Goal: Task Accomplishment & Management: Use online tool/utility

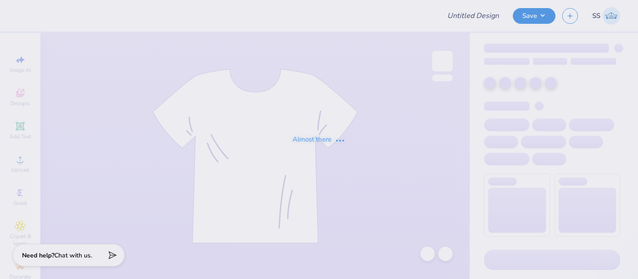
type input "Mock Necks"
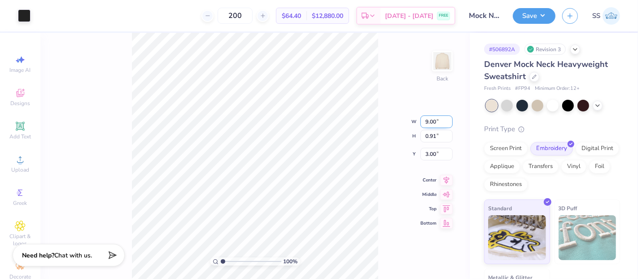
click at [435, 122] on input "9.00" at bounding box center [436, 121] width 32 height 13
type input "9.25"
type input "0.93"
type input "2.99"
type input "9.15"
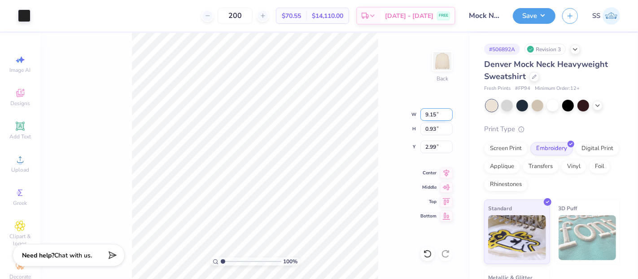
type input "0.92"
type input "9.01"
type input "0.91"
type input "3.00"
type input "9.09"
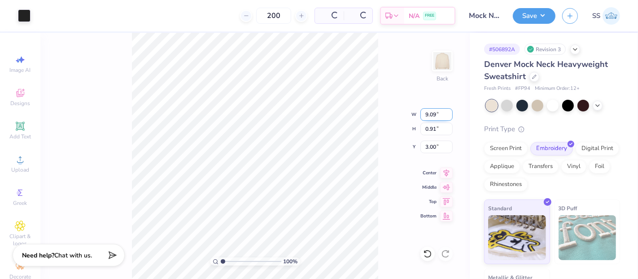
type input "0.92"
type input "9.08"
type input "0.91"
type input "9.00"
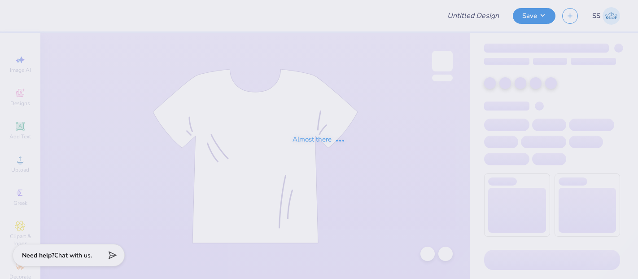
type input "Hats"
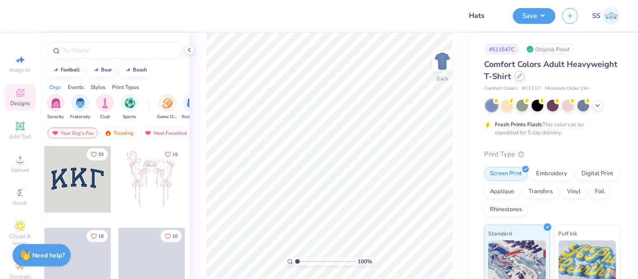
click at [522, 75] on icon at bounding box center [519, 76] width 4 height 4
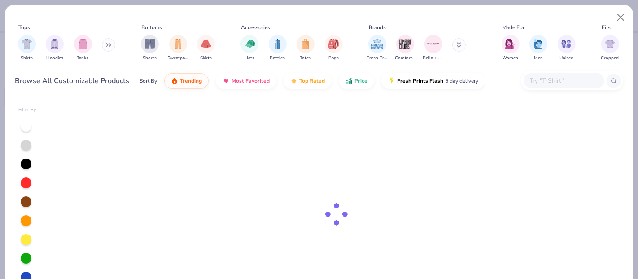
click at [581, 80] on input "text" at bounding box center [563, 80] width 69 height 10
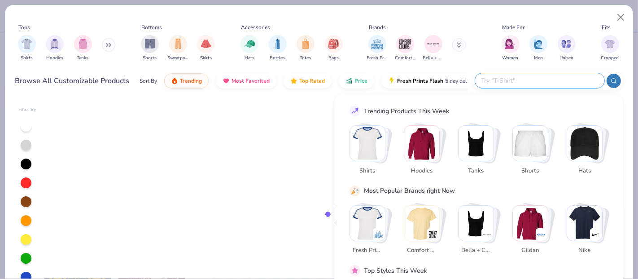
paste input "6245CM"
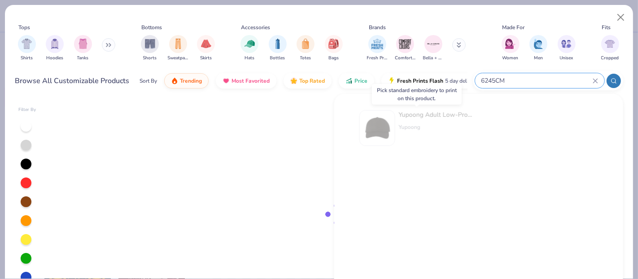
type input "6245CM"
click at [425, 116] on div "Yupoong Adult Low-Profile Cotton Twill Dad Cap" at bounding box center [436, 114] width 75 height 9
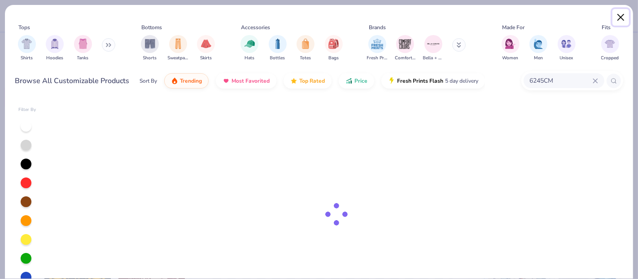
click at [619, 14] on button "Close" at bounding box center [620, 17] width 17 height 17
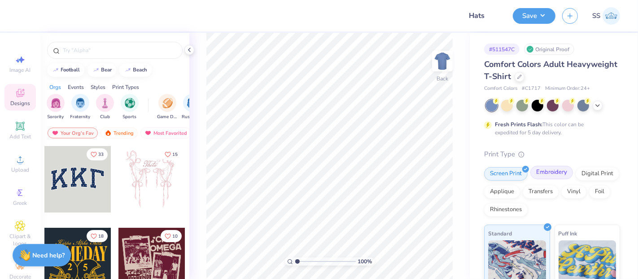
click at [552, 173] on div "Embroidery" at bounding box center [551, 172] width 43 height 13
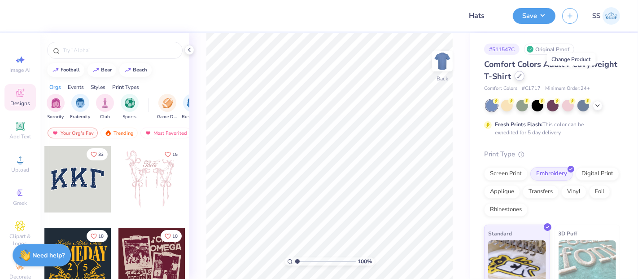
click at [525, 74] on div at bounding box center [520, 76] width 10 height 10
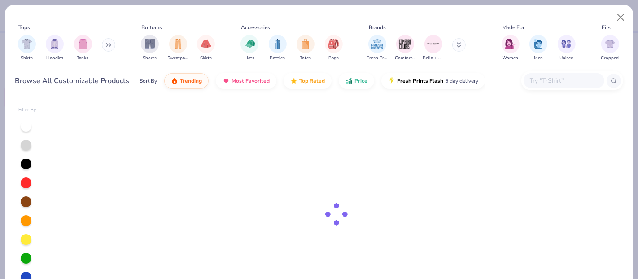
click at [560, 83] on input "text" at bounding box center [563, 80] width 69 height 10
paste input "6245CM"
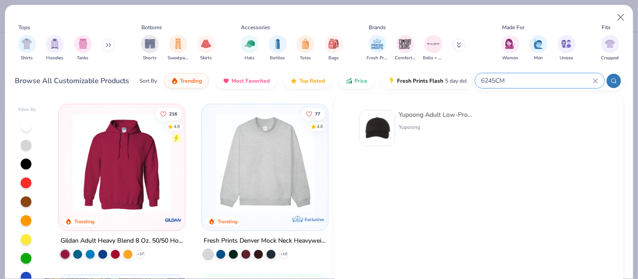
type input "6245CM"
click at [425, 112] on div "Yupoong Adult Low-Profile Cotton Twill Dad Cap" at bounding box center [436, 114] width 75 height 9
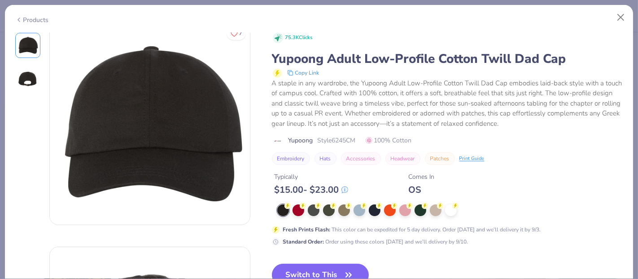
scroll to position [17, 0]
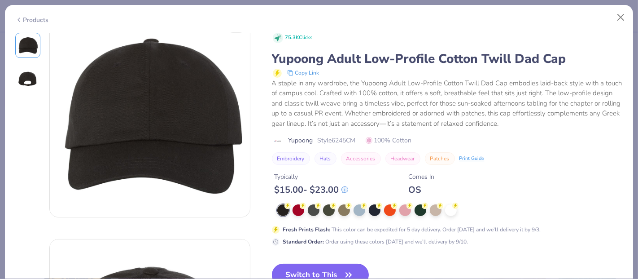
click at [307, 264] on button "Switch to This" at bounding box center [320, 274] width 97 height 22
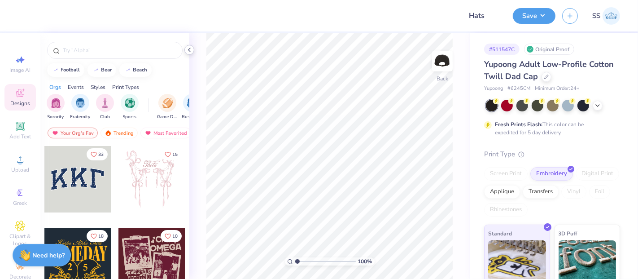
click at [186, 47] on icon at bounding box center [189, 49] width 7 height 7
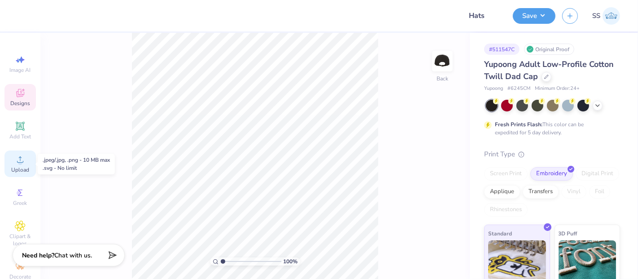
click at [17, 162] on icon at bounding box center [20, 159] width 6 height 6
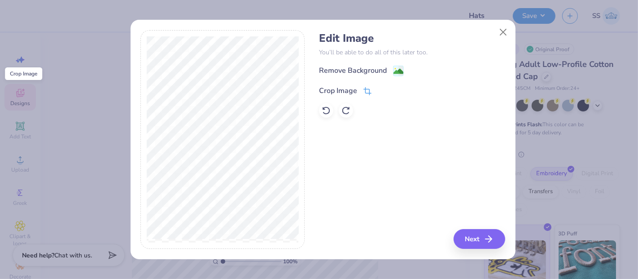
click at [367, 89] on icon at bounding box center [367, 91] width 8 height 8
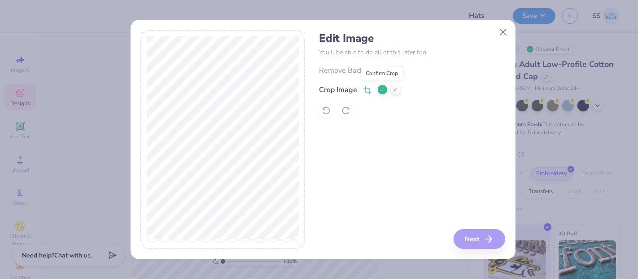
click at [380, 88] on icon at bounding box center [382, 89] width 5 height 5
click at [477, 232] on button "Next" at bounding box center [481, 239] width 52 height 20
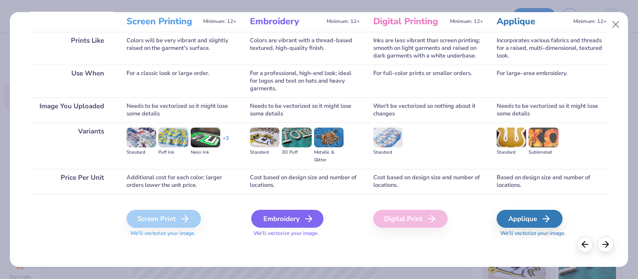
scroll to position [123, 0]
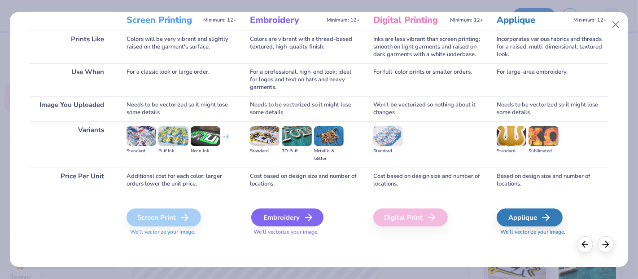
click at [290, 215] on div "Embroidery" at bounding box center [287, 217] width 72 height 18
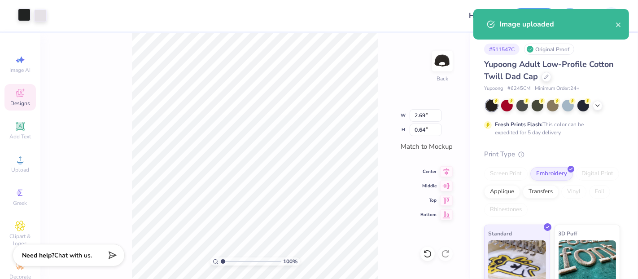
click at [26, 17] on div at bounding box center [24, 15] width 13 height 13
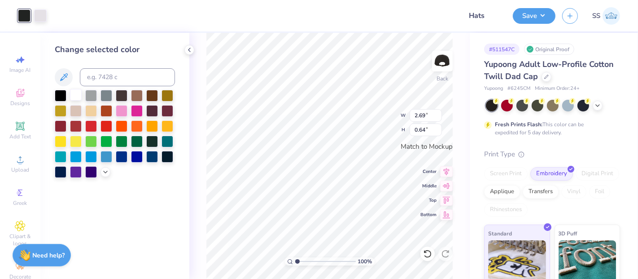
click at [74, 94] on div at bounding box center [76, 95] width 12 height 12
click at [427, 249] on icon at bounding box center [427, 253] width 9 height 9
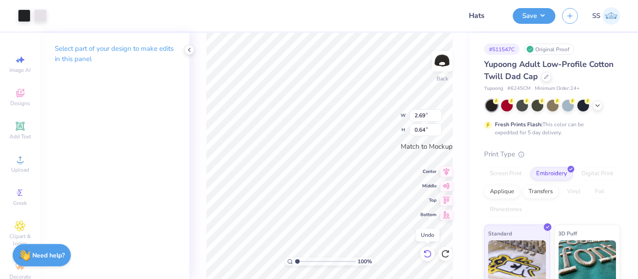
click at [427, 249] on icon at bounding box center [427, 253] width 9 height 9
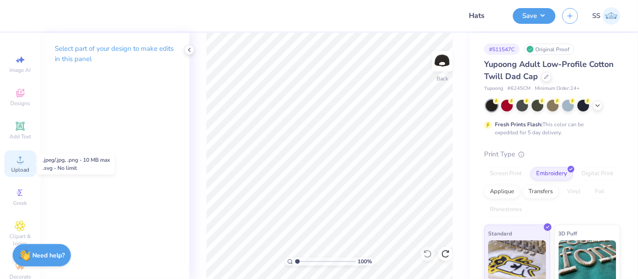
click at [22, 161] on div "Upload" at bounding box center [19, 163] width 31 height 26
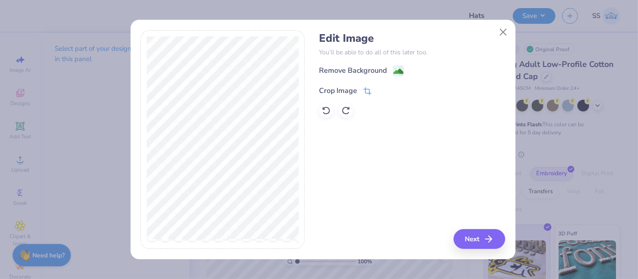
click at [361, 91] on div "Crop Image" at bounding box center [345, 90] width 52 height 11
click at [379, 88] on button at bounding box center [382, 89] width 9 height 9
click at [400, 66] on g at bounding box center [398, 71] width 11 height 11
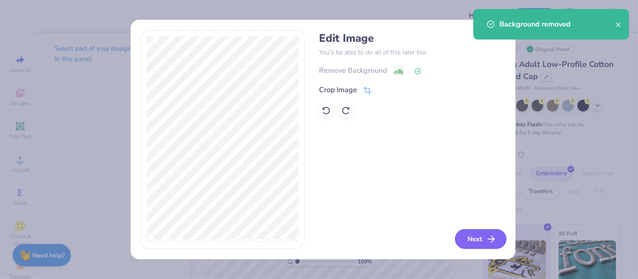
click at [481, 239] on button "Next" at bounding box center [481, 239] width 52 height 20
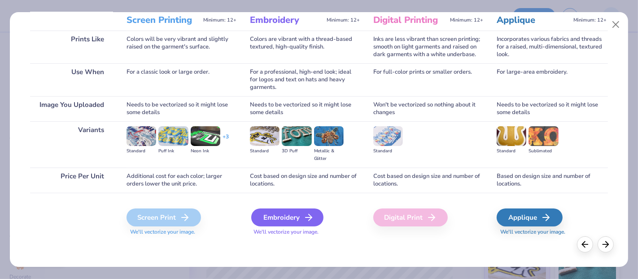
click at [303, 212] on icon at bounding box center [308, 217] width 11 height 11
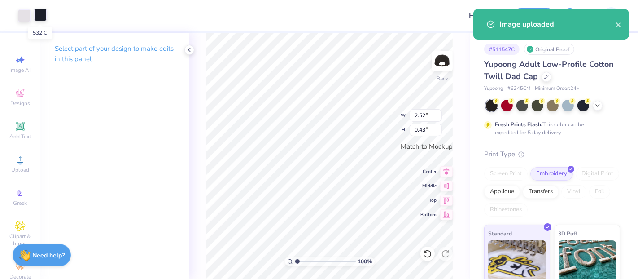
click at [42, 17] on div at bounding box center [40, 15] width 13 height 13
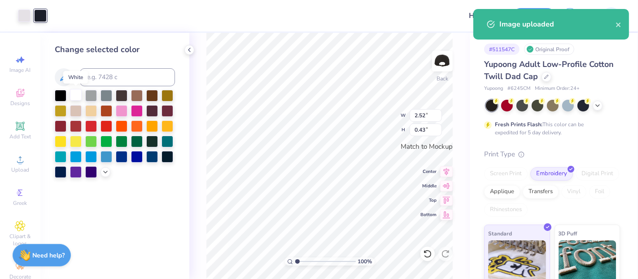
click at [78, 96] on div at bounding box center [76, 95] width 12 height 12
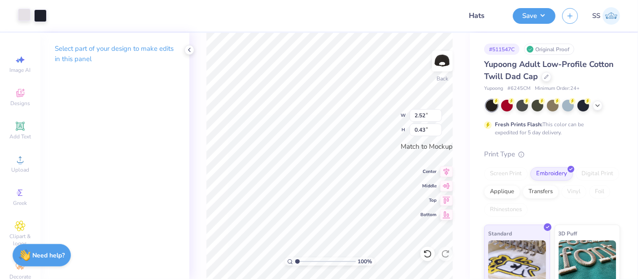
click at [25, 12] on div at bounding box center [24, 15] width 13 height 13
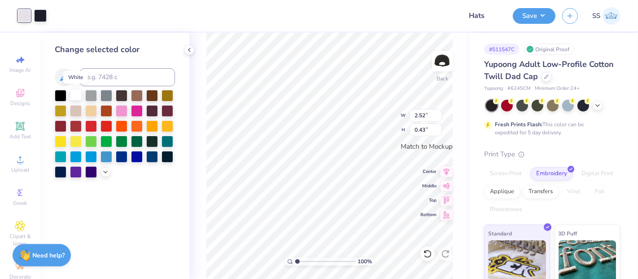
click at [76, 94] on div at bounding box center [76, 95] width 12 height 12
click at [39, 14] on div at bounding box center [40, 15] width 13 height 13
click at [78, 95] on div at bounding box center [76, 95] width 12 height 12
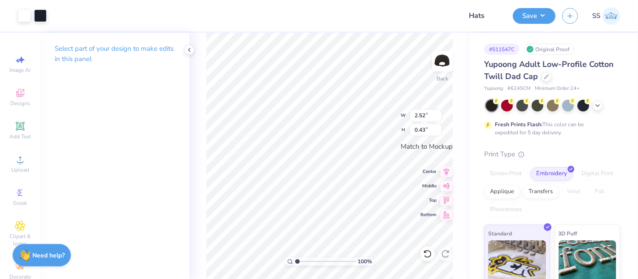
type input "3.49"
type input "0.59"
drag, startPoint x: 424, startPoint y: 116, endPoint x: 413, endPoint y: 117, distance: 10.4
click at [413, 117] on input "3.49" at bounding box center [426, 115] width 32 height 13
click at [426, 116] on input "3.49" at bounding box center [426, 115] width 32 height 13
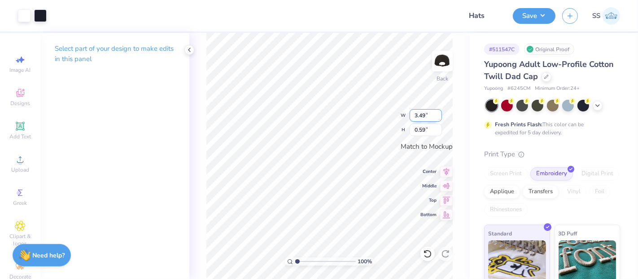
drag, startPoint x: 424, startPoint y: 117, endPoint x: 414, endPoint y: 117, distance: 9.9
click at [414, 117] on input "3.49" at bounding box center [426, 115] width 32 height 13
type input "4.00"
type input "0.68"
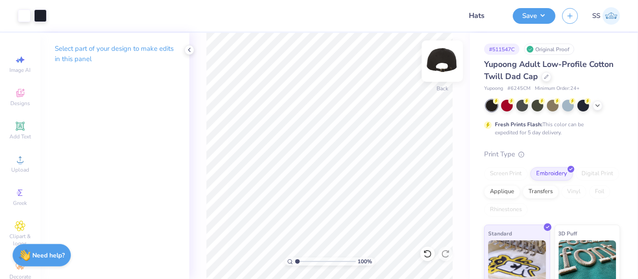
click at [440, 63] on img at bounding box center [442, 61] width 36 height 36
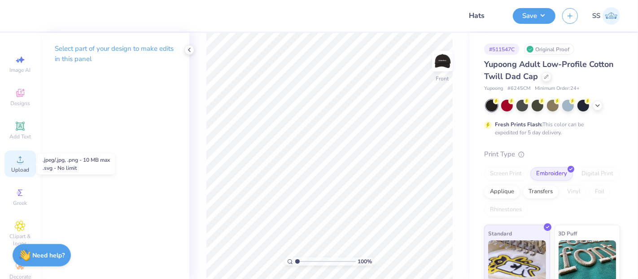
click at [19, 166] on div "Upload" at bounding box center [19, 163] width 31 height 26
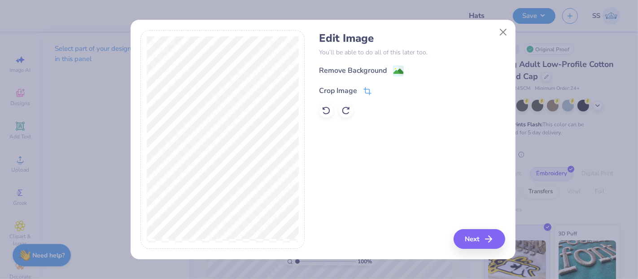
click at [367, 88] on icon at bounding box center [367, 91] width 8 height 8
click at [380, 88] on icon at bounding box center [382, 89] width 5 height 5
click at [396, 71] on image at bounding box center [398, 72] width 10 height 10
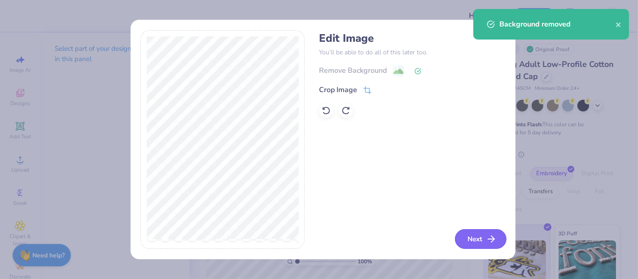
click at [473, 235] on button "Next" at bounding box center [481, 239] width 52 height 20
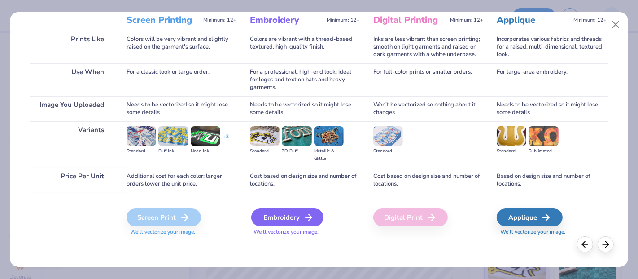
click at [279, 213] on div "Embroidery" at bounding box center [287, 217] width 72 height 18
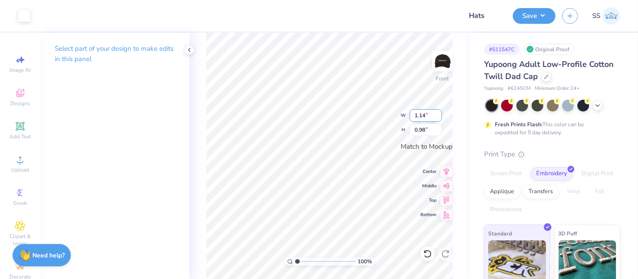
click at [426, 118] on input "1.14" at bounding box center [426, 115] width 32 height 13
type input "1.00"
type input "0.86"
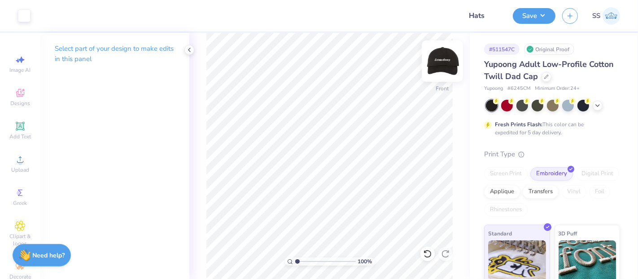
click at [442, 57] on img at bounding box center [442, 61] width 36 height 36
click at [442, 57] on img at bounding box center [442, 61] width 18 height 18
click at [538, 14] on button "Save" at bounding box center [534, 15] width 43 height 16
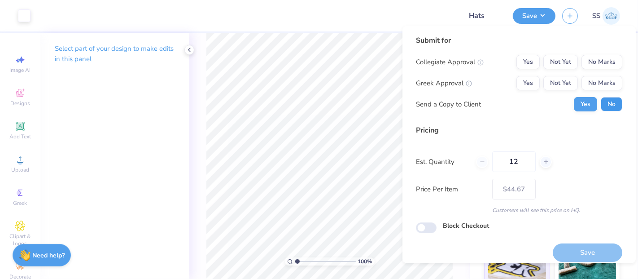
click at [604, 107] on button "No" at bounding box center [612, 104] width 22 height 14
click at [600, 84] on button "No Marks" at bounding box center [601, 83] width 41 height 14
click at [600, 53] on div "Submit for Collegiate Approval Yes Not Yet No Marks Greek Approval Yes Not Yet …" at bounding box center [519, 76] width 206 height 83
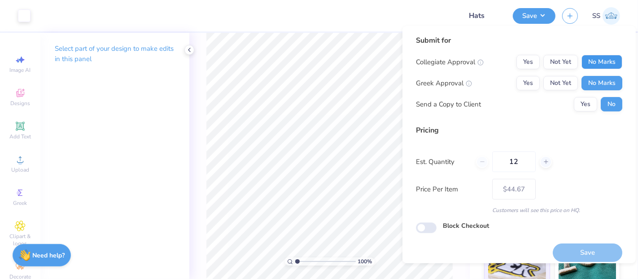
click at [594, 57] on button "No Marks" at bounding box center [601, 62] width 41 height 14
drag, startPoint x: 512, startPoint y: 163, endPoint x: 507, endPoint y: 163, distance: 4.9
click at [507, 163] on input "12" at bounding box center [514, 161] width 44 height 21
type input "$44.67"
type input "24"
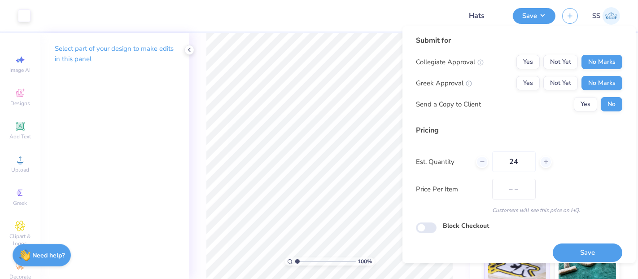
type input "$35.80"
type input "2"
type input "100"
type input "$29.10"
drag, startPoint x: 521, startPoint y: 162, endPoint x: 502, endPoint y: 163, distance: 19.8
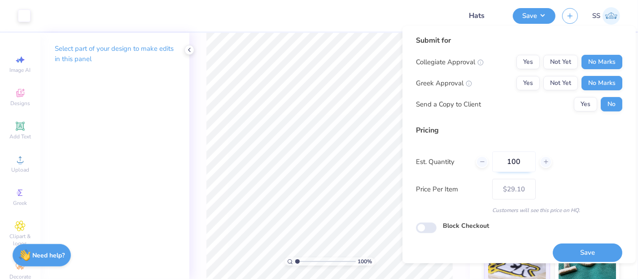
click at [502, 163] on input "100" at bounding box center [514, 161] width 44 height 21
type input "24"
type input "$35.80"
type input "24"
click at [596, 248] on button "Save" at bounding box center [588, 252] width 70 height 18
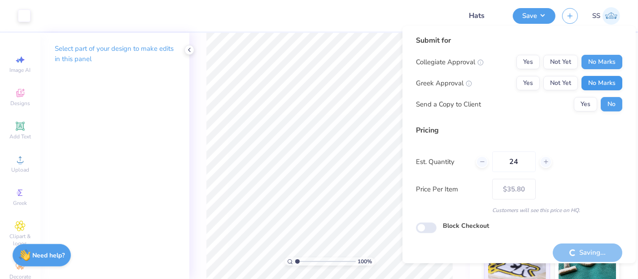
type input "– –"
